Goal: Transaction & Acquisition: Purchase product/service

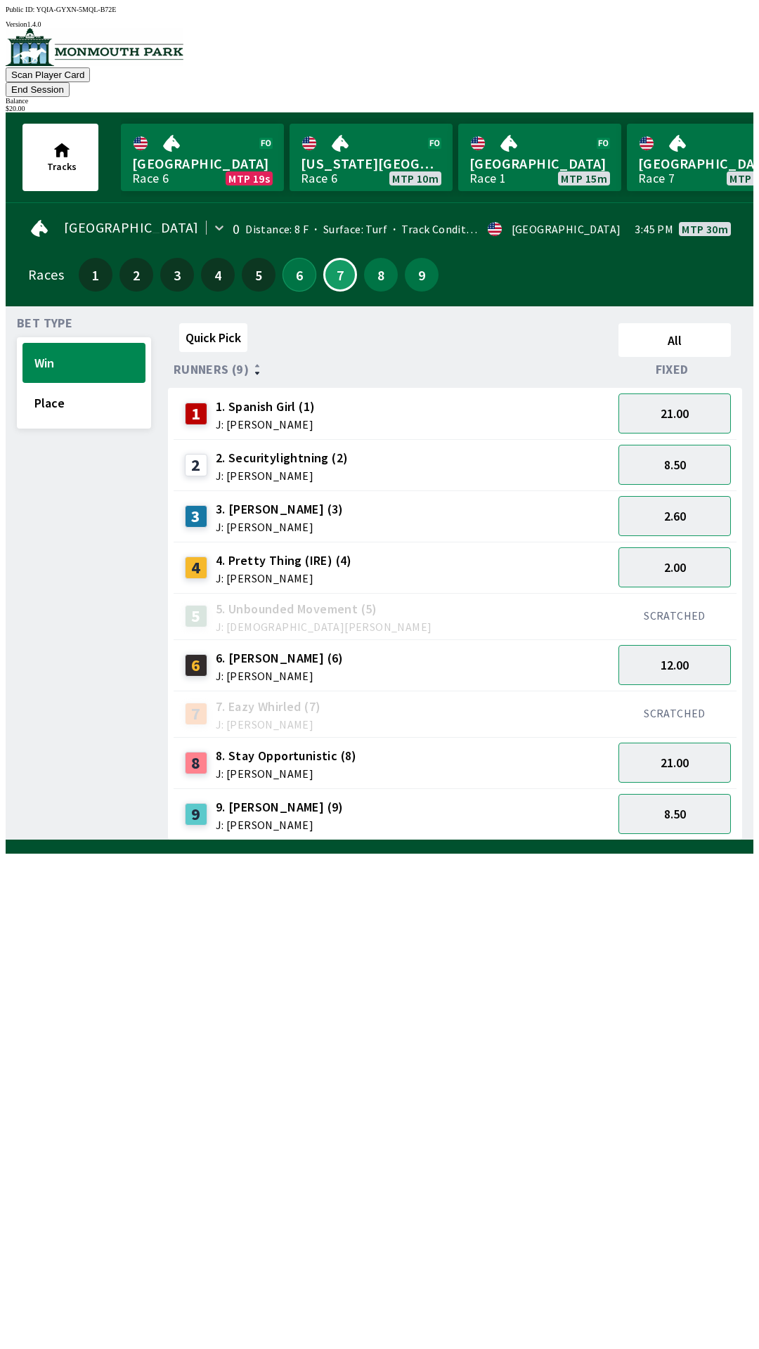
click at [292, 258] on button "6" at bounding box center [299, 275] width 34 height 34
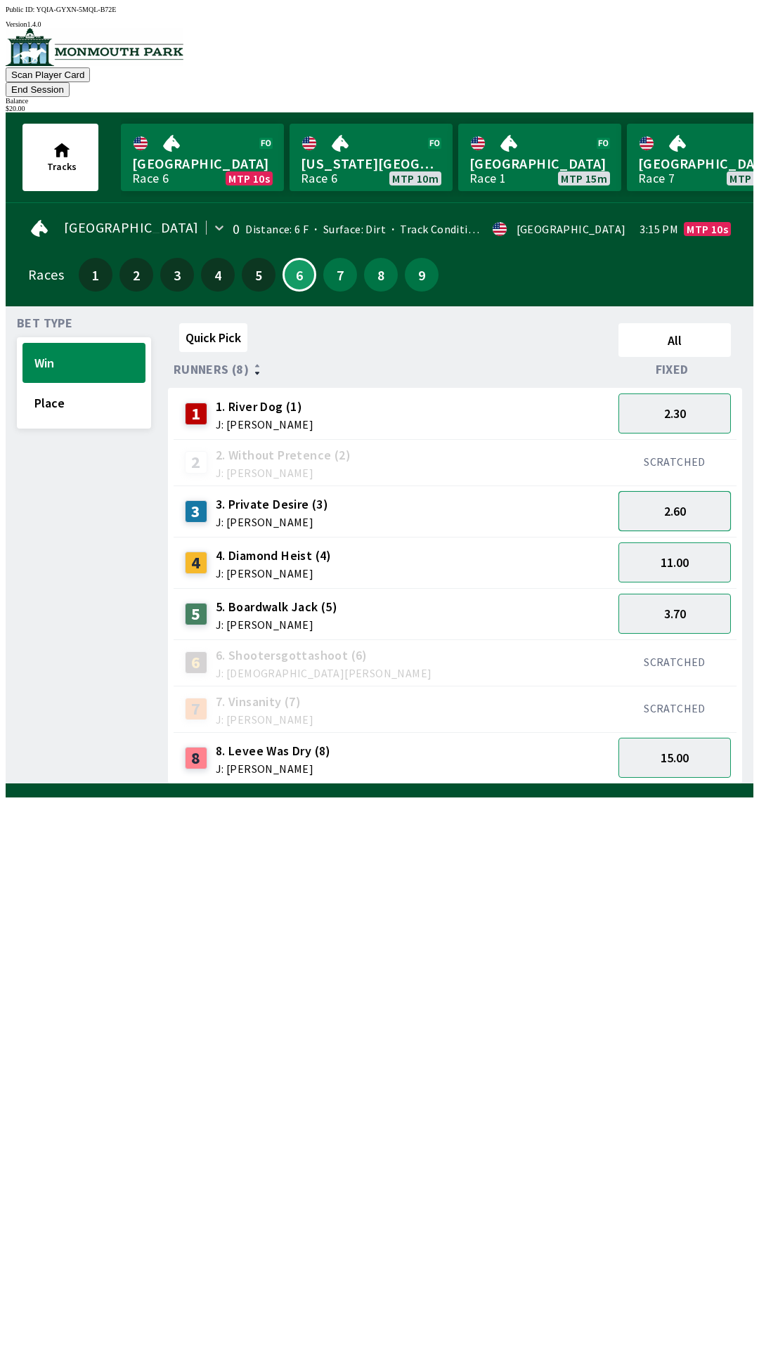
click at [688, 491] on button "2.60" at bounding box center [674, 511] width 112 height 40
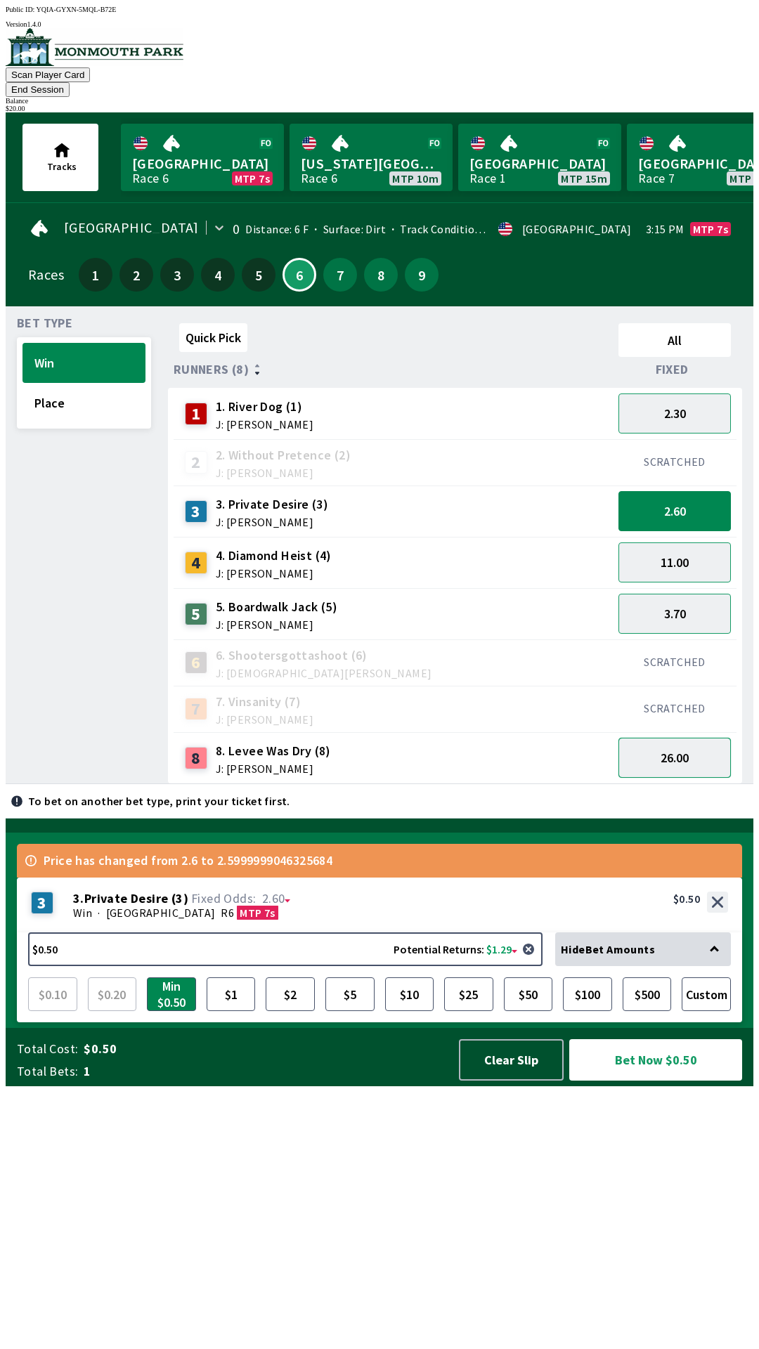
click at [685, 742] on button "26.00" at bounding box center [674, 758] width 112 height 40
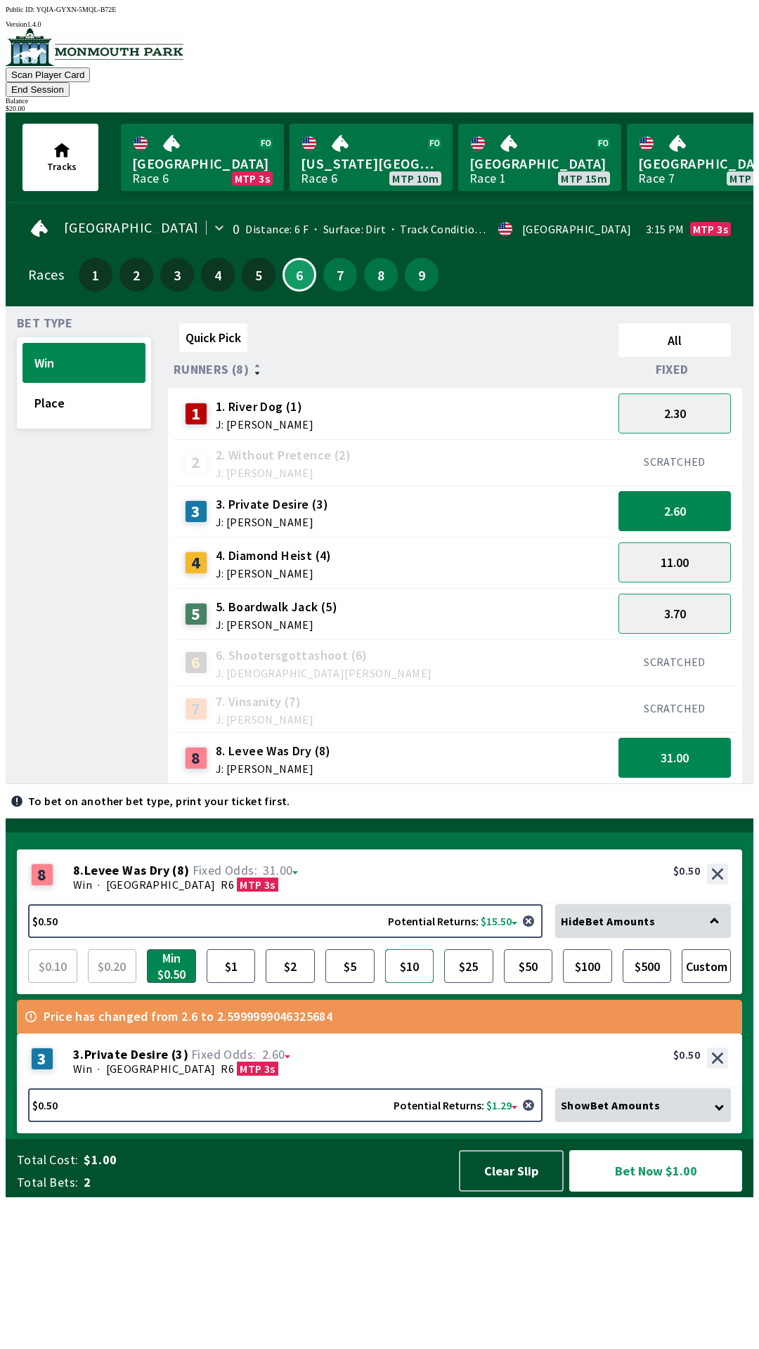
click at [421, 983] on button "$10" at bounding box center [409, 966] width 49 height 34
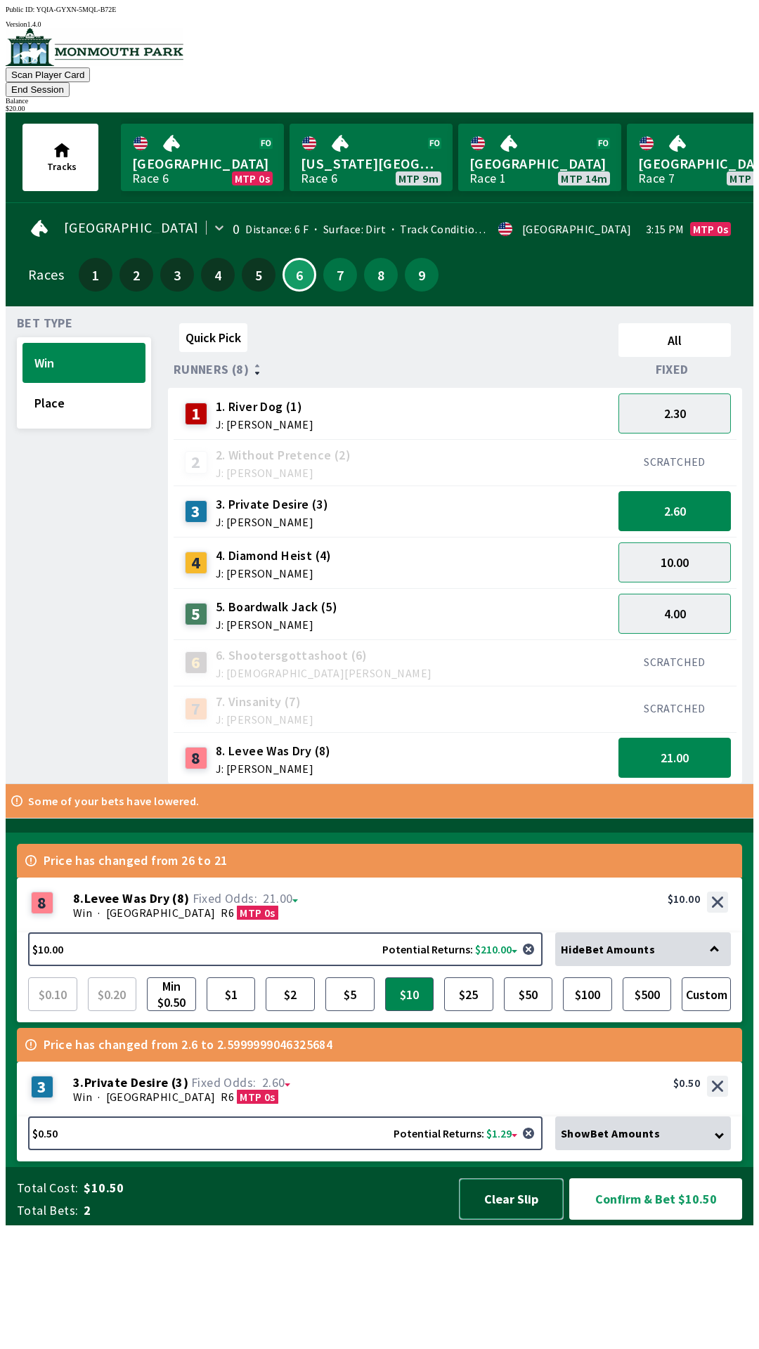
click at [496, 1220] on button "Clear Slip" at bounding box center [511, 1198] width 105 height 41
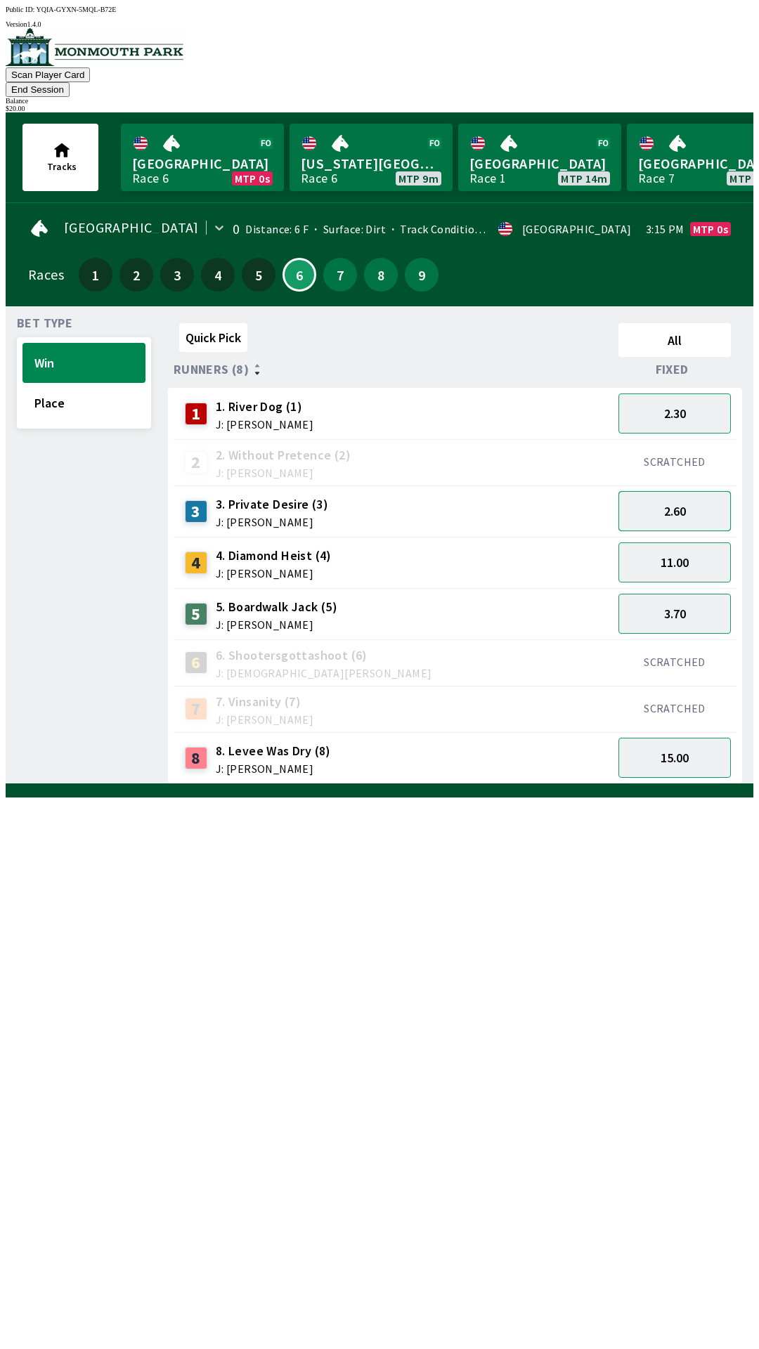
click at [694, 492] on button "2.60" at bounding box center [674, 511] width 112 height 40
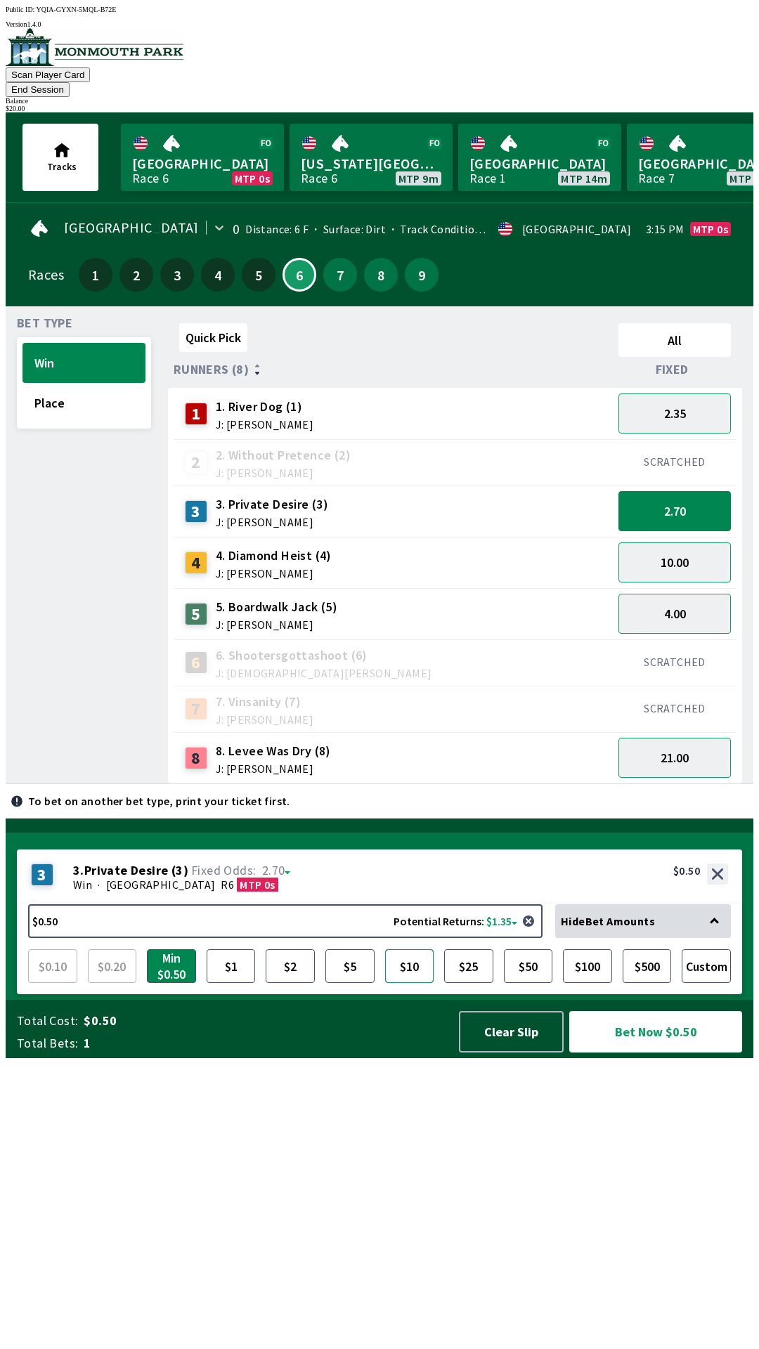
click at [407, 983] on button "$10" at bounding box center [409, 966] width 49 height 34
click at [684, 545] on button "11.00" at bounding box center [674, 562] width 112 height 40
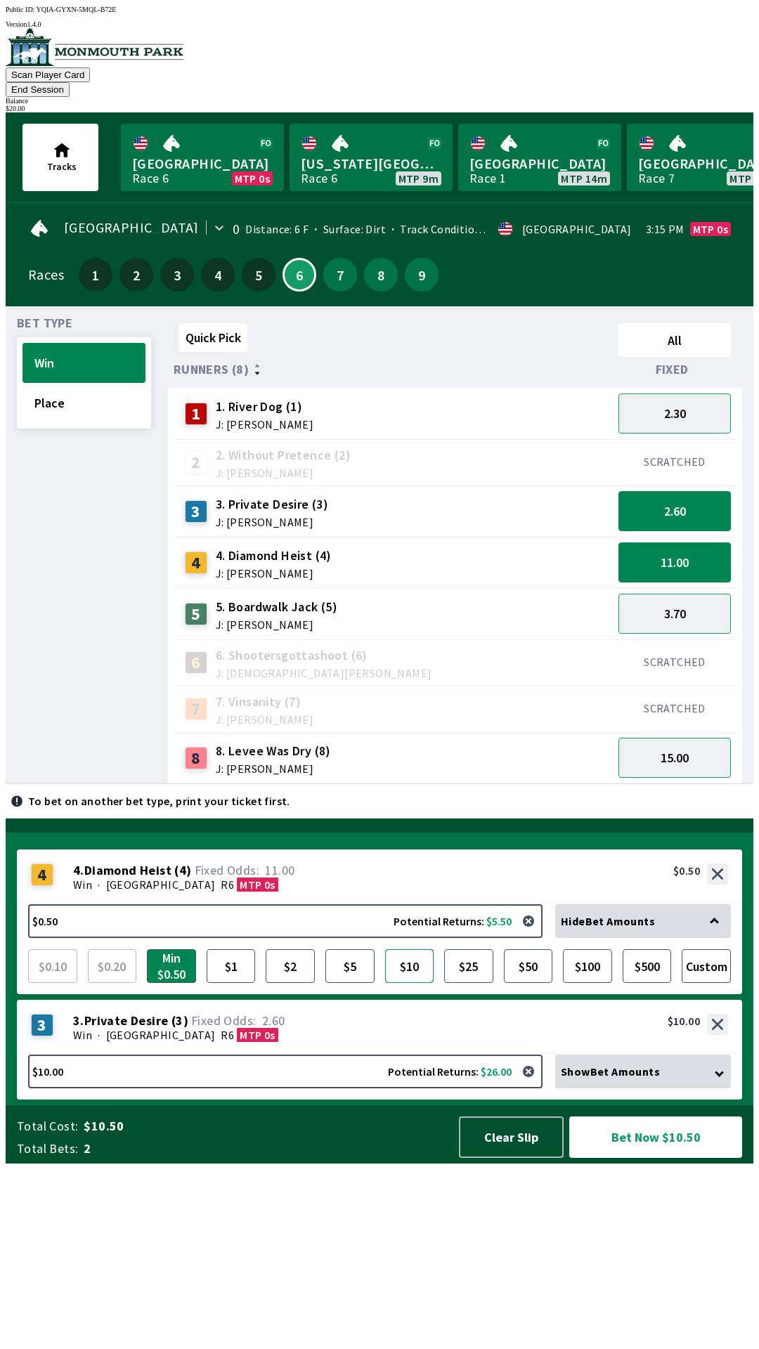
click at [407, 983] on button "$10" at bounding box center [409, 966] width 49 height 34
click at [710, 1088] on div "Show Bet Amounts" at bounding box center [643, 1071] width 176 height 34
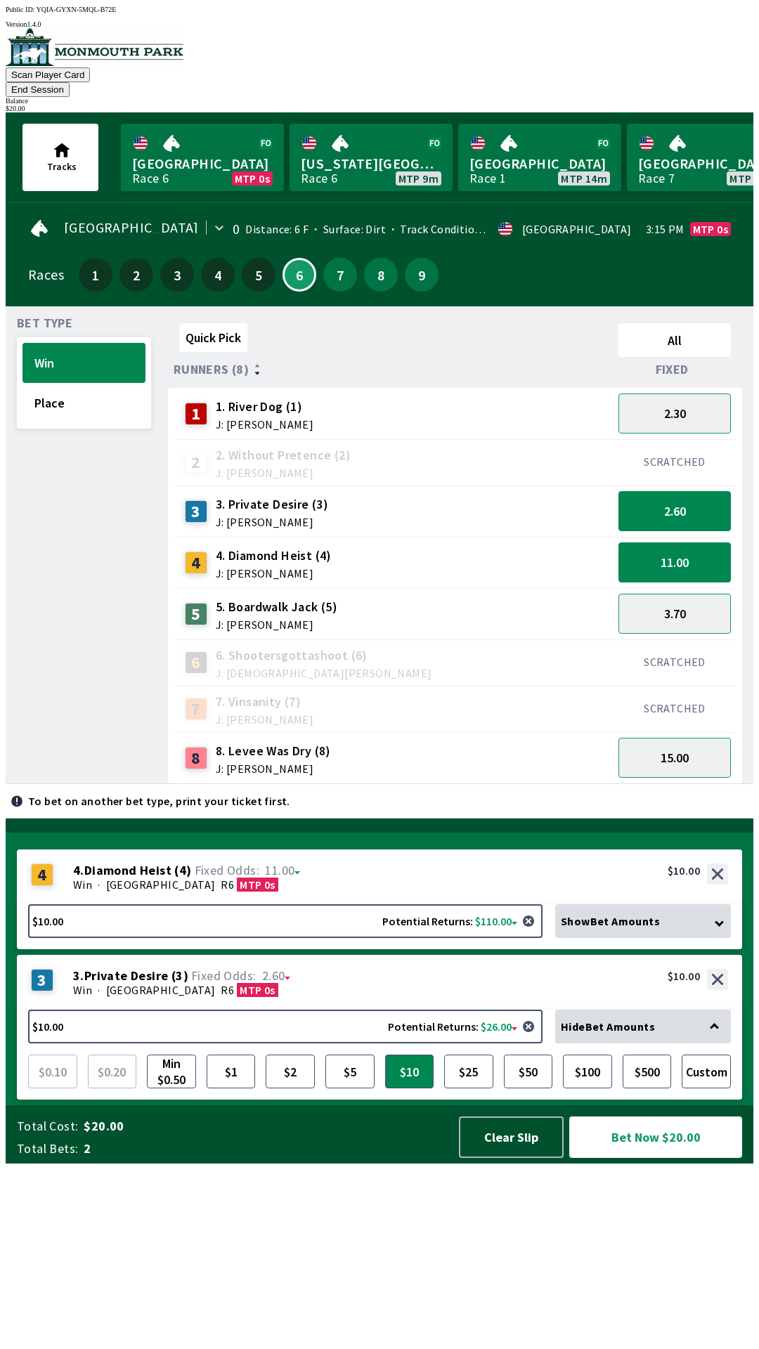
click at [692, 1158] on button "Bet Now $20.00" at bounding box center [655, 1136] width 173 height 41
